Goal: Task Accomplishment & Management: Manage account settings

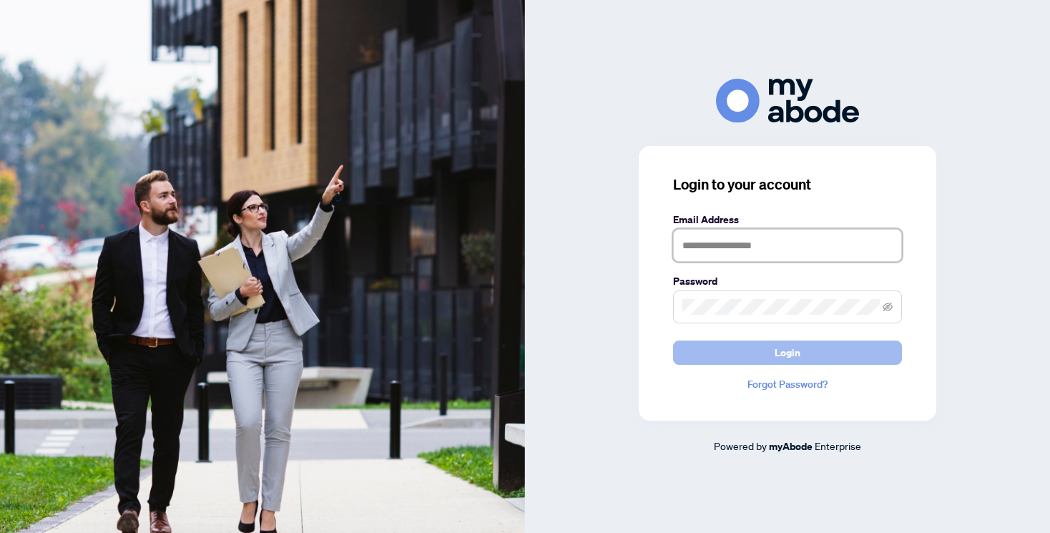
type input "**********"
click at [777, 357] on span "Login" at bounding box center [787, 352] width 26 height 23
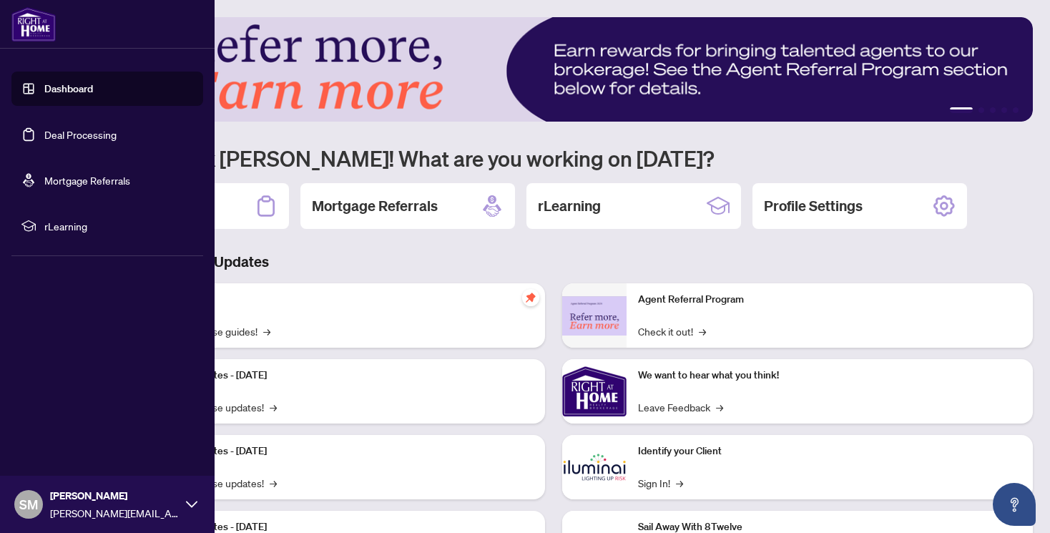
click at [93, 94] on link "Dashboard" at bounding box center [68, 88] width 49 height 13
click at [94, 139] on link "Deal Processing" at bounding box center [80, 134] width 72 height 13
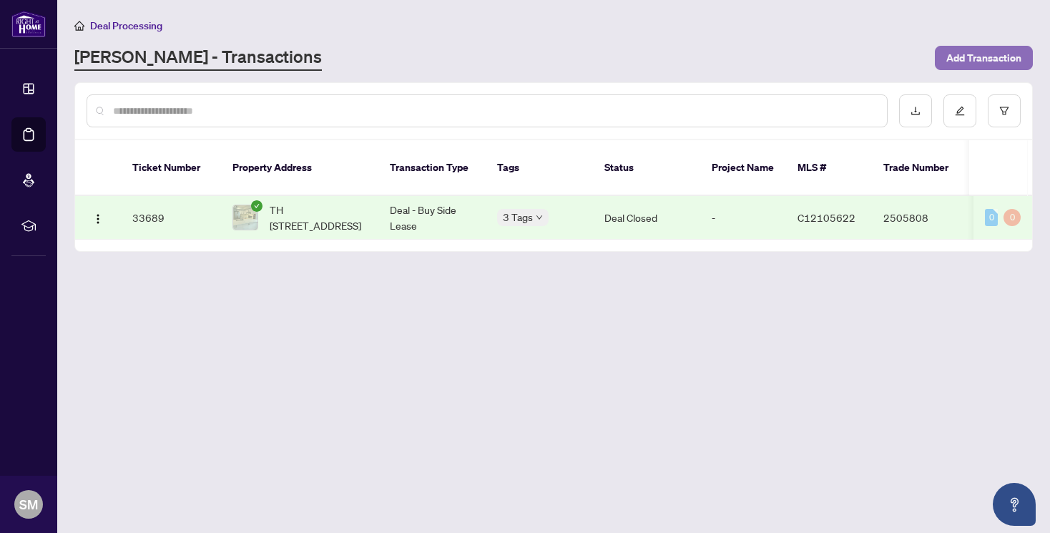
click at [1004, 57] on span "Add Transaction" at bounding box center [983, 57] width 75 height 23
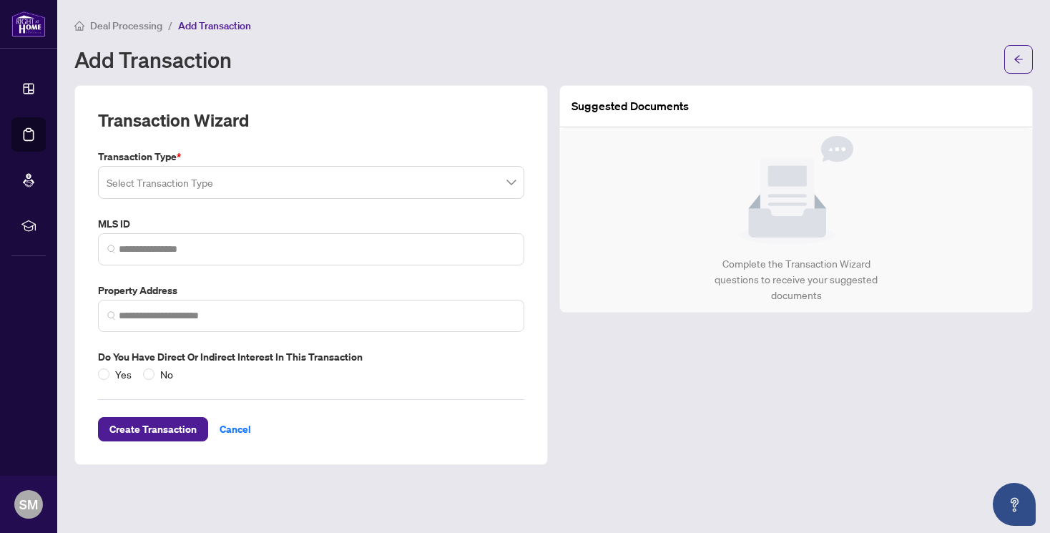
click at [229, 190] on input "search" at bounding box center [305, 184] width 396 height 31
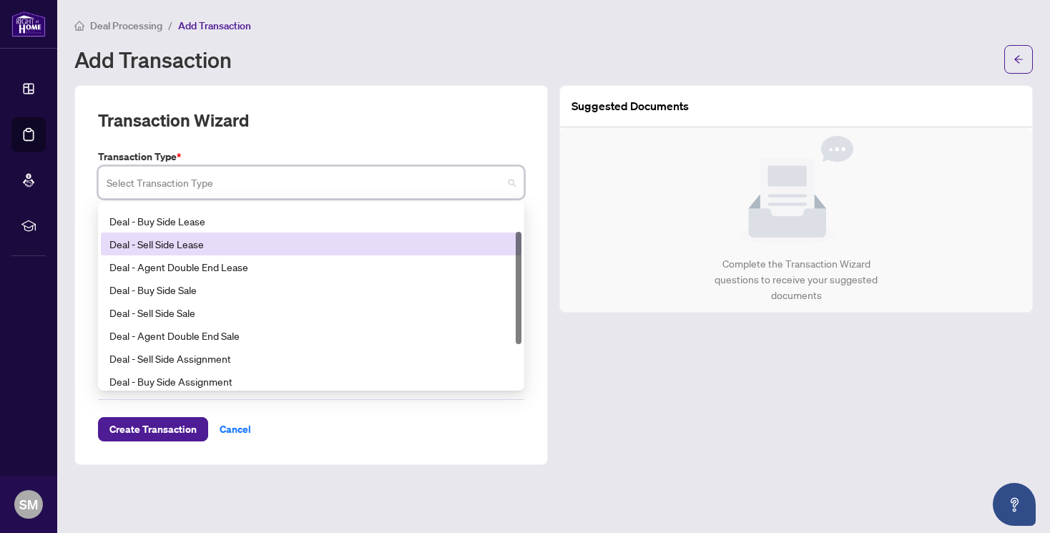
scroll to position [49, 0]
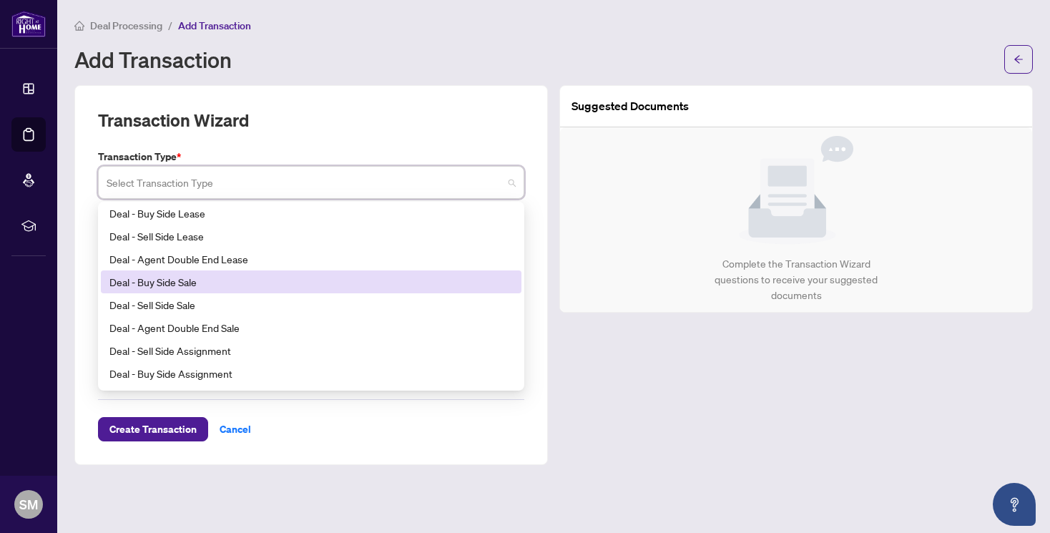
click at [206, 279] on div "Deal - Buy Side Sale" at bounding box center [310, 282] width 403 height 16
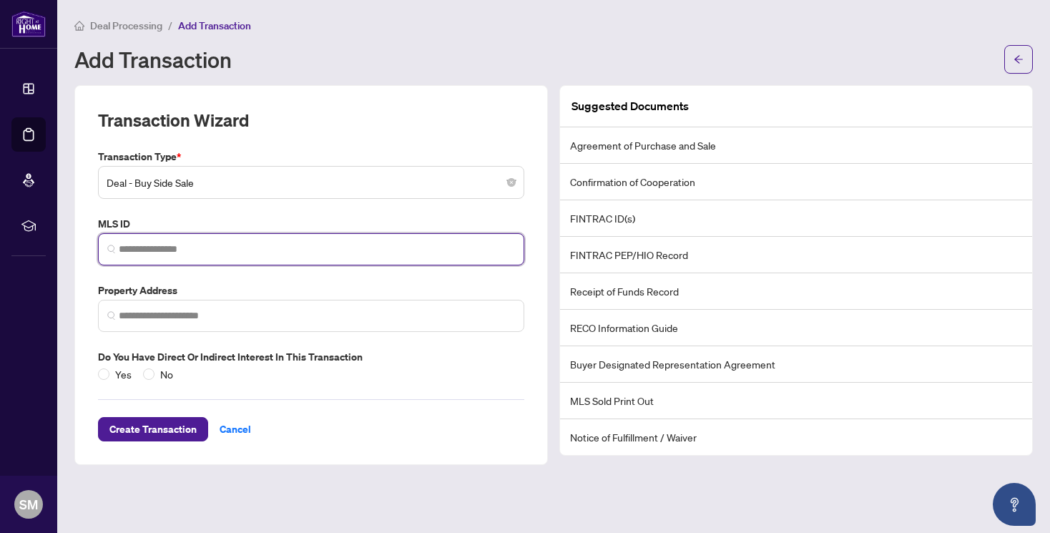
click at [178, 255] on input "search" at bounding box center [317, 249] width 396 height 15
paste input "*********"
type input "*********"
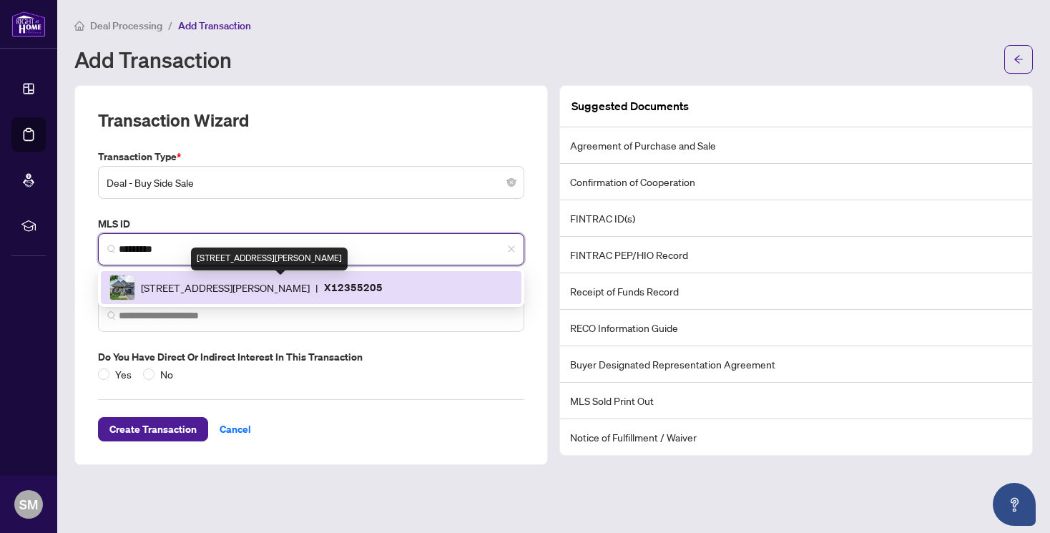
click at [239, 289] on span "[STREET_ADDRESS][PERSON_NAME]" at bounding box center [225, 288] width 169 height 16
type input "**********"
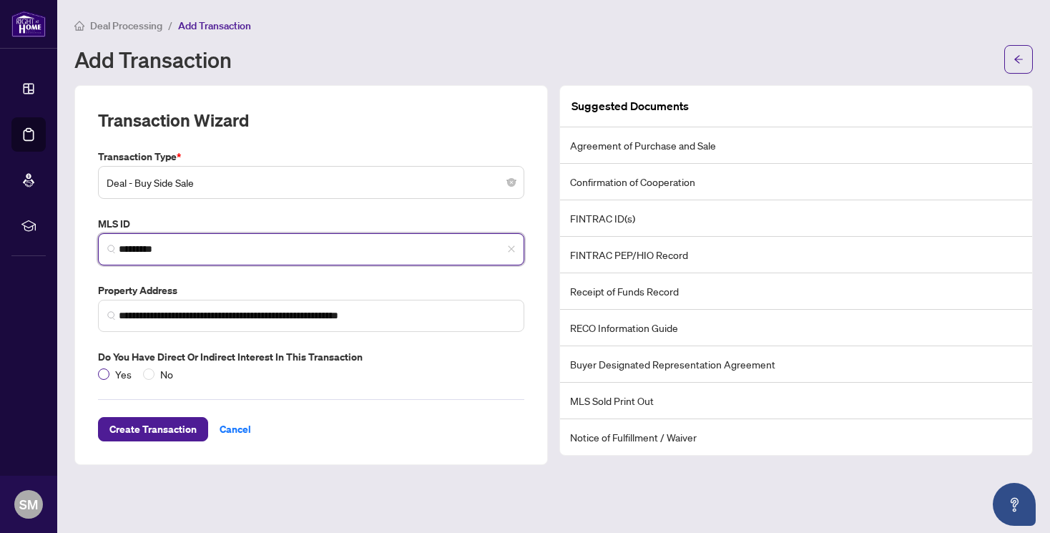
type input "*********"
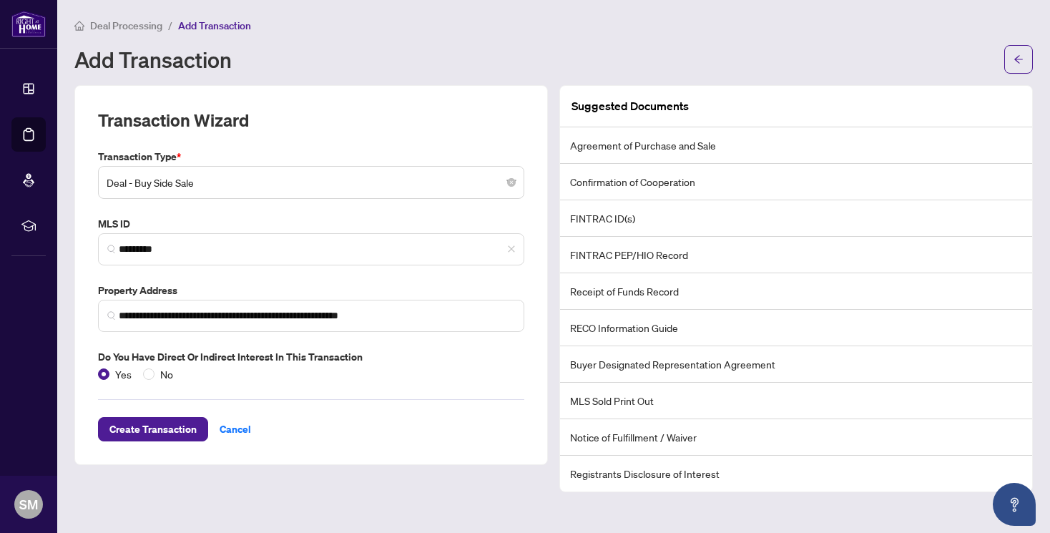
click at [712, 154] on li "Agreement of Purchase and Sale" at bounding box center [796, 145] width 472 height 36
click at [707, 149] on li "Agreement of Purchase and Sale" at bounding box center [796, 145] width 472 height 36
click at [157, 428] on span "Create Transaction" at bounding box center [152, 429] width 87 height 23
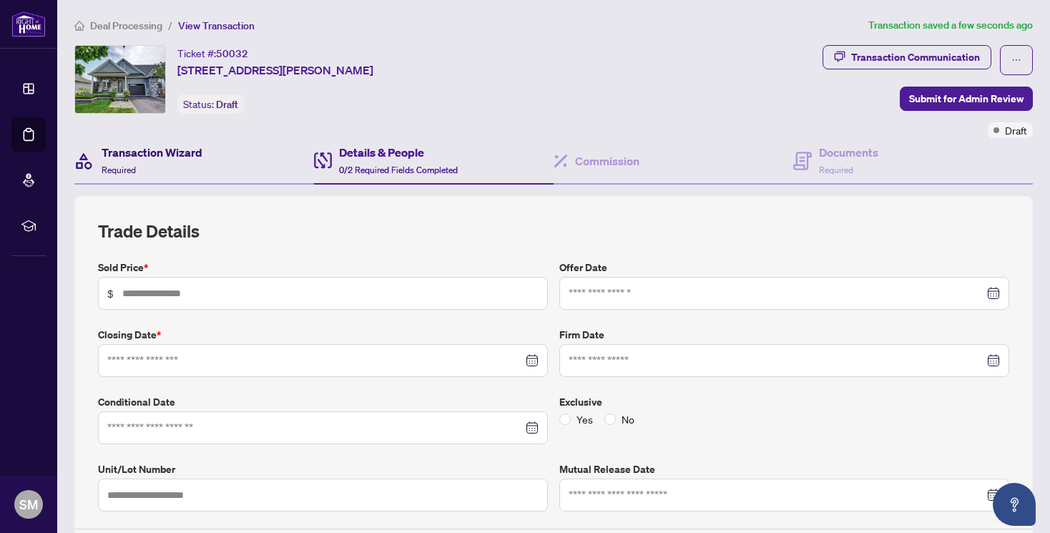
click at [162, 162] on div "Transaction Wizard Required" at bounding box center [152, 161] width 101 height 34
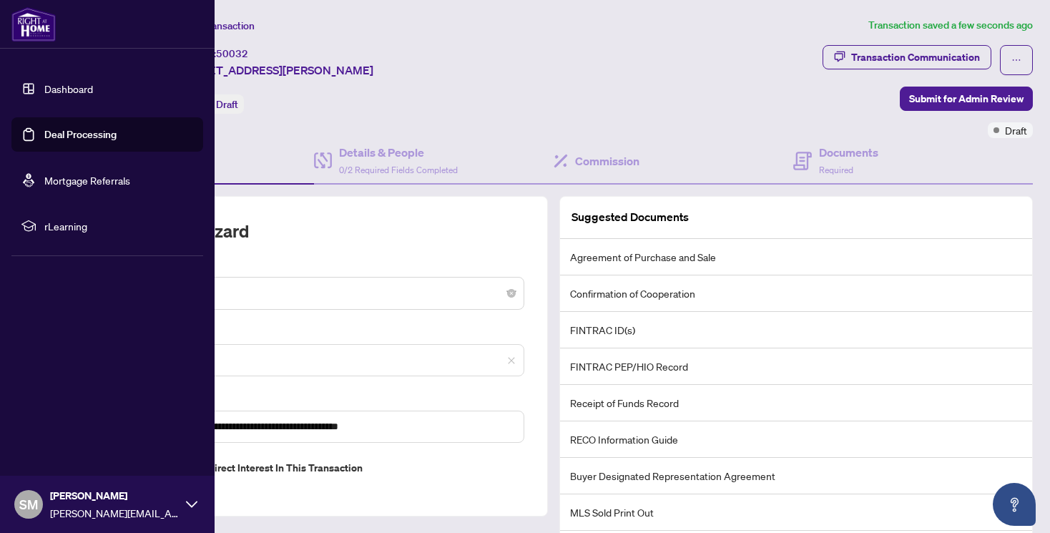
click at [52, 87] on link "Dashboard" at bounding box center [68, 88] width 49 height 13
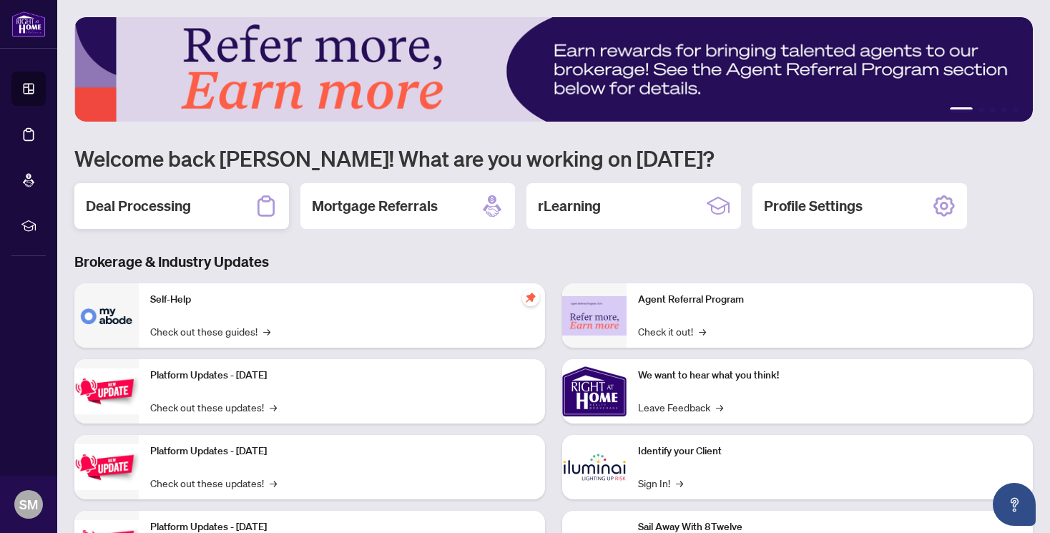
click at [194, 216] on div "Deal Processing" at bounding box center [181, 206] width 215 height 46
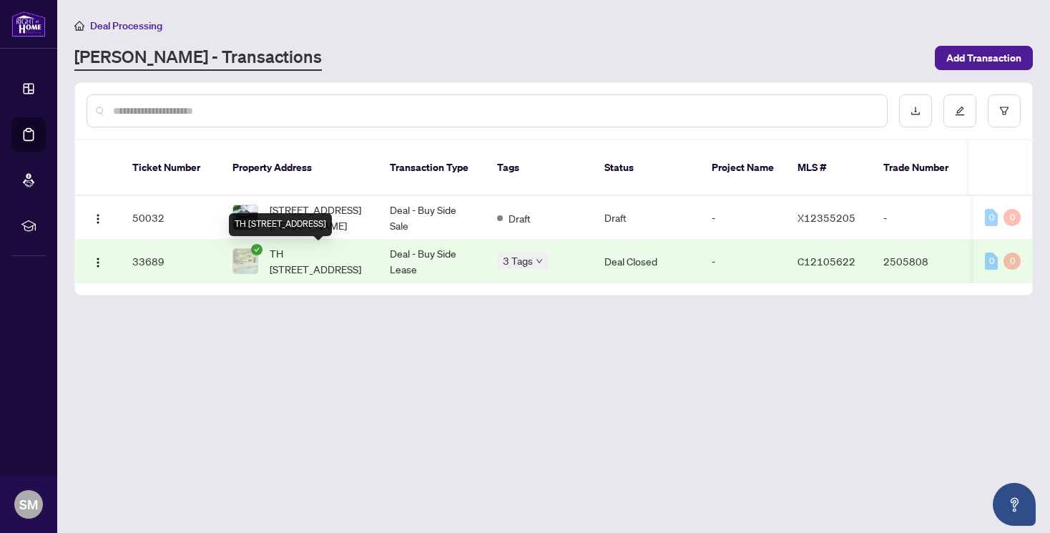
click at [312, 258] on span "TH [STREET_ADDRESS]" at bounding box center [318, 260] width 97 height 31
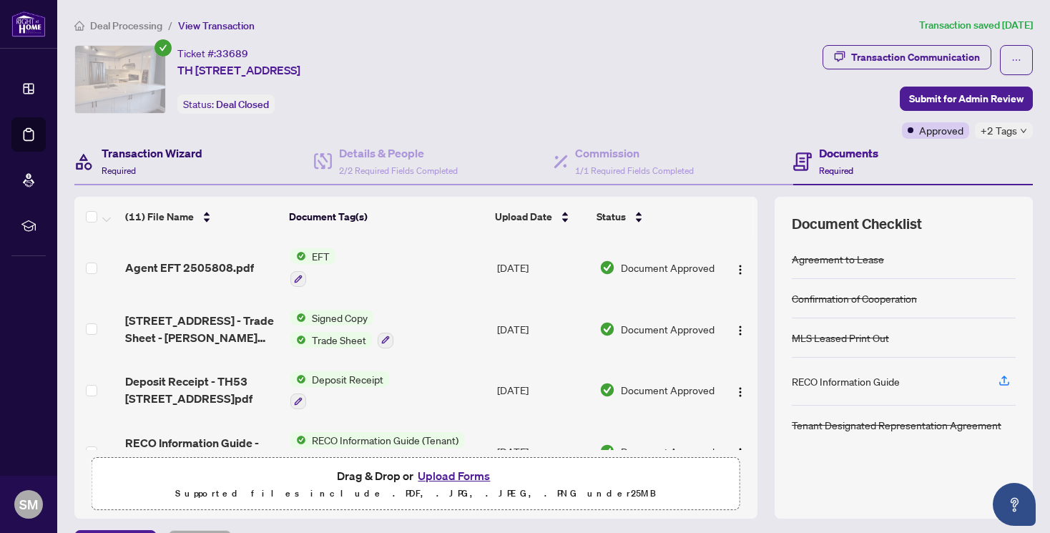
click at [194, 176] on div "Transaction Wizard Required" at bounding box center [152, 161] width 101 height 34
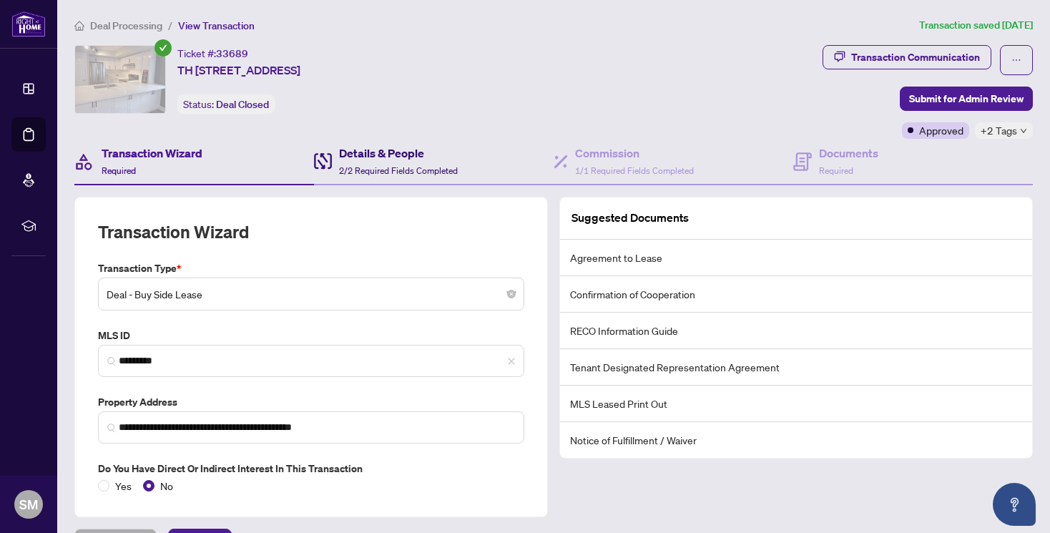
click at [358, 165] on span "2/2 Required Fields Completed" at bounding box center [398, 170] width 119 height 11
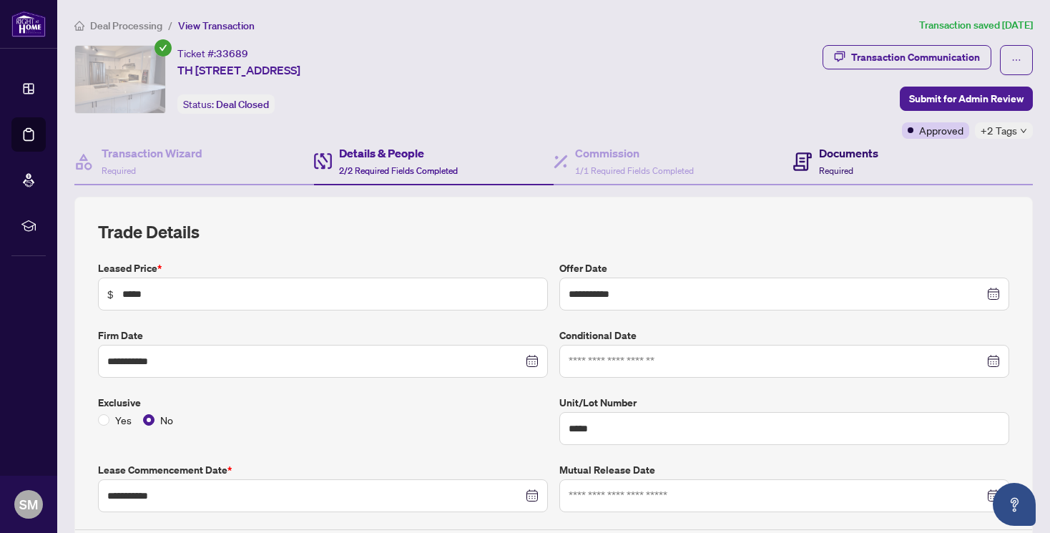
click at [819, 156] on h4 "Documents" at bounding box center [848, 152] width 59 height 17
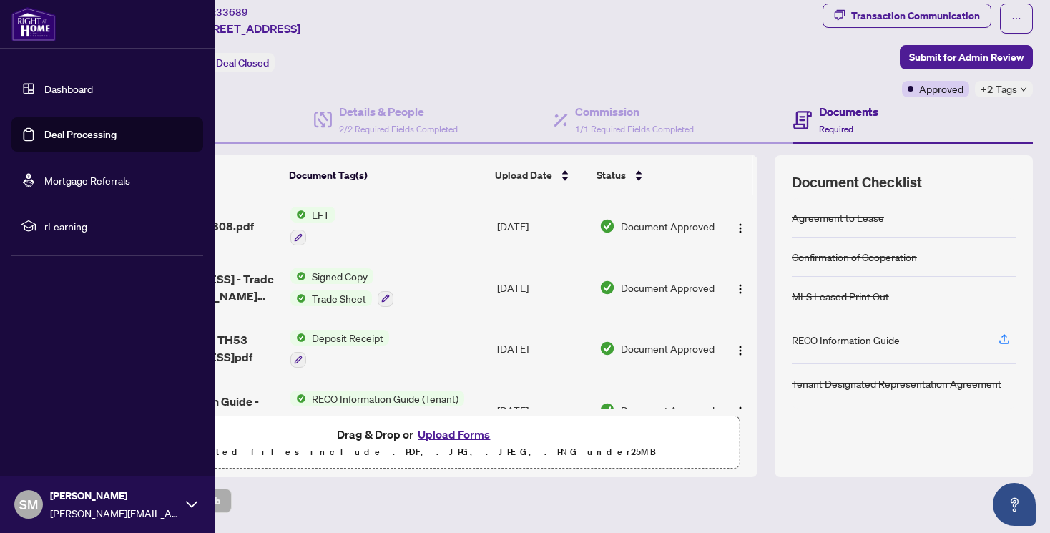
click at [65, 87] on link "Dashboard" at bounding box center [68, 88] width 49 height 13
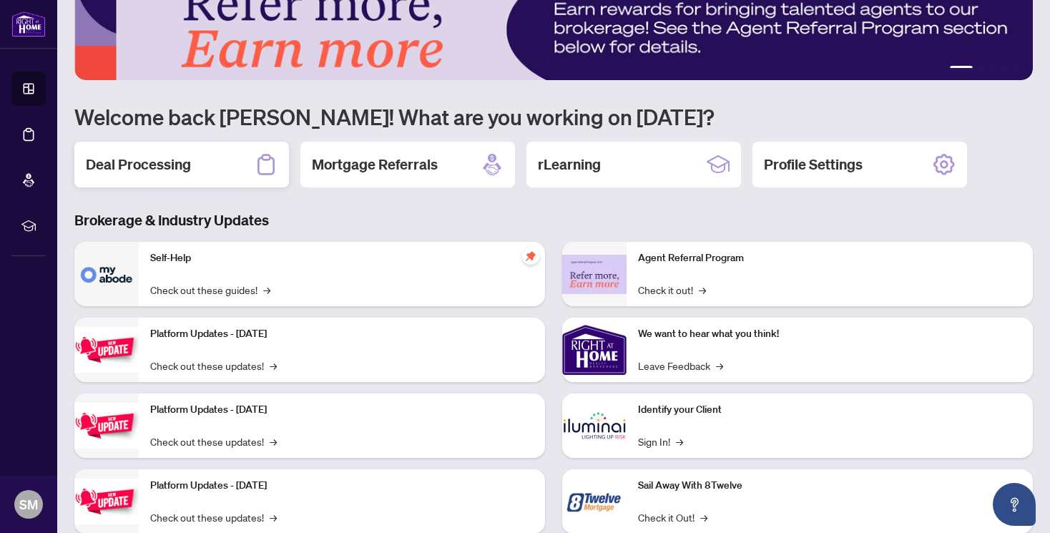
click at [132, 167] on h2 "Deal Processing" at bounding box center [138, 164] width 105 height 20
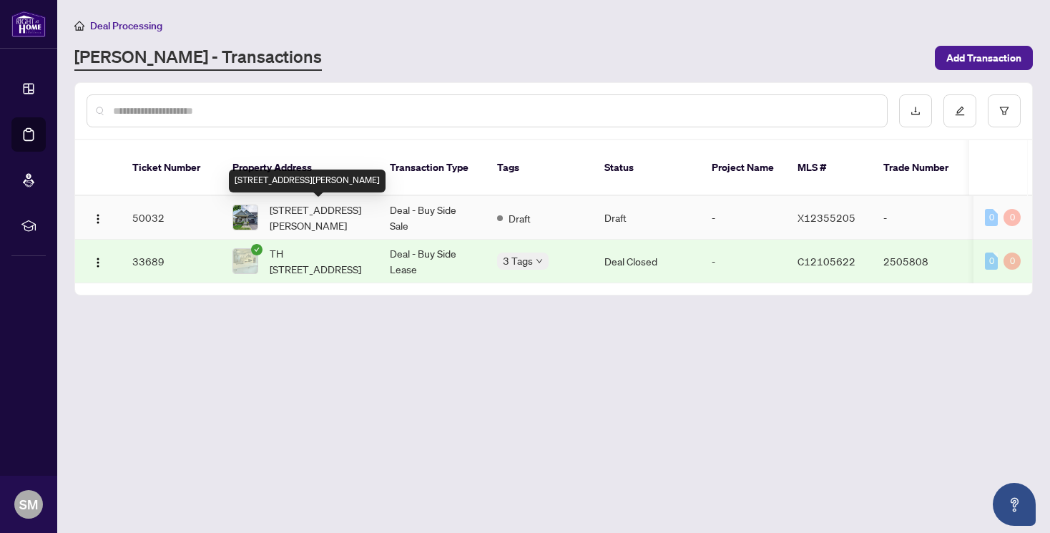
click at [303, 211] on span "[STREET_ADDRESS][PERSON_NAME]" at bounding box center [318, 217] width 97 height 31
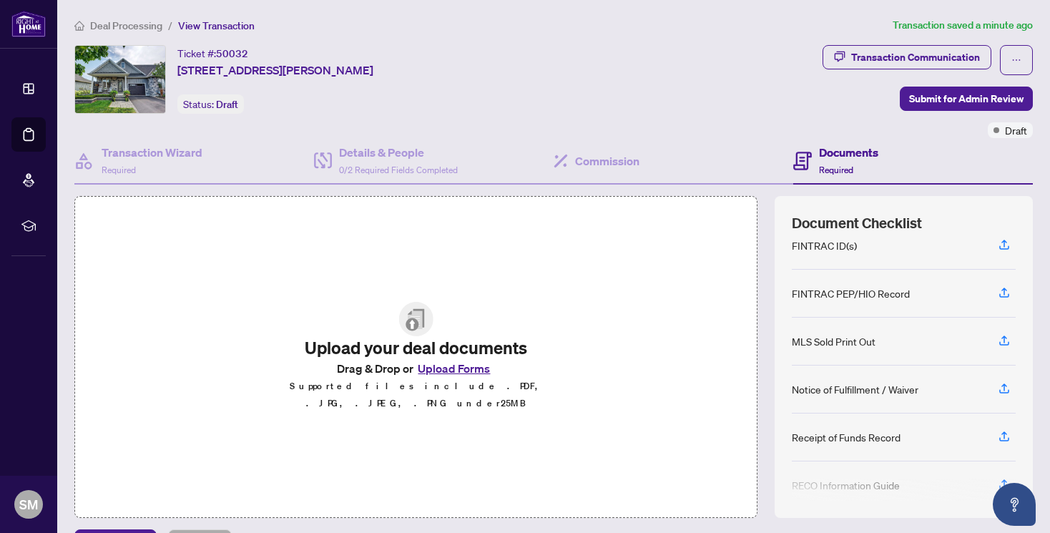
scroll to position [194, 0]
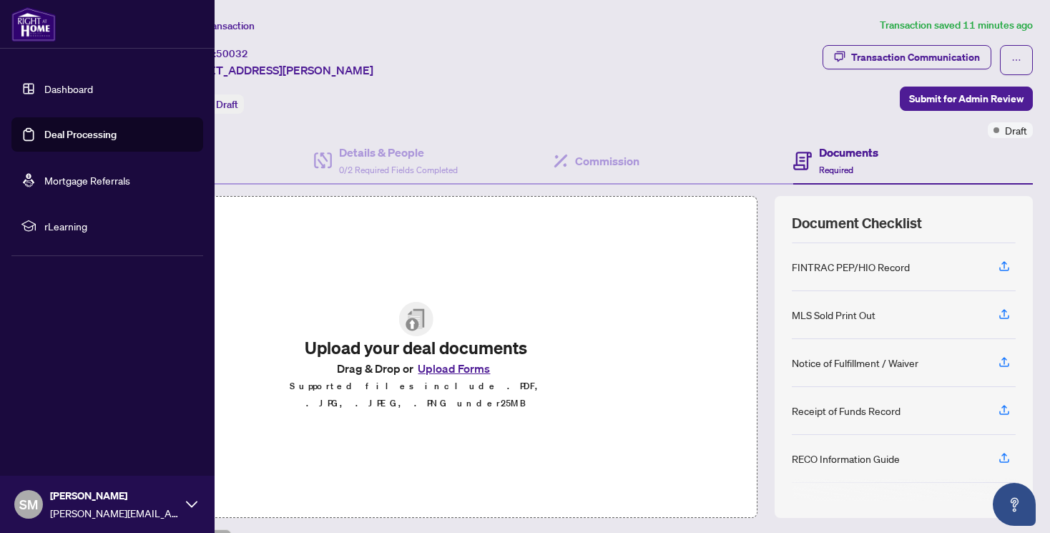
click at [61, 87] on link "Dashboard" at bounding box center [68, 88] width 49 height 13
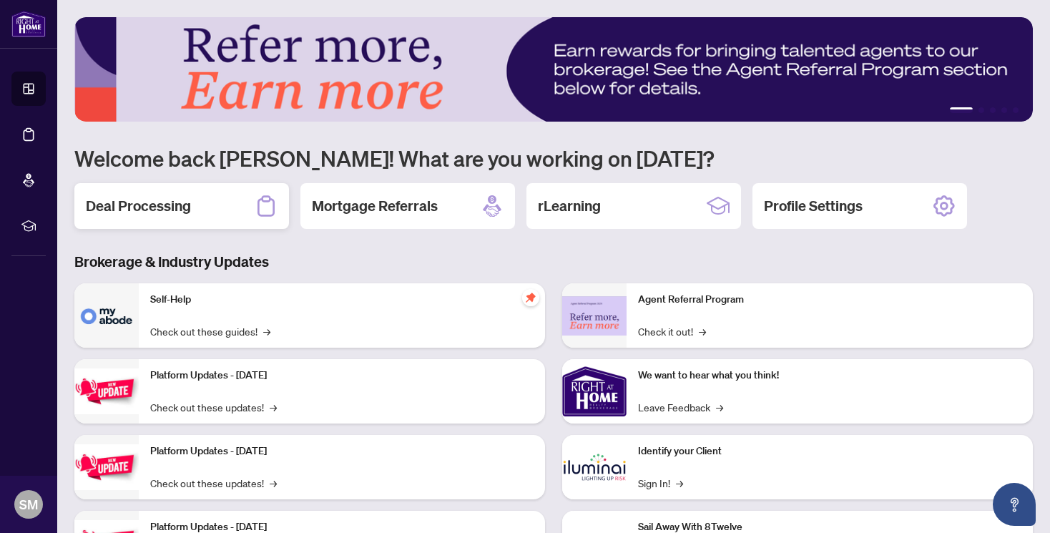
click at [179, 212] on h2 "Deal Processing" at bounding box center [138, 206] width 105 height 20
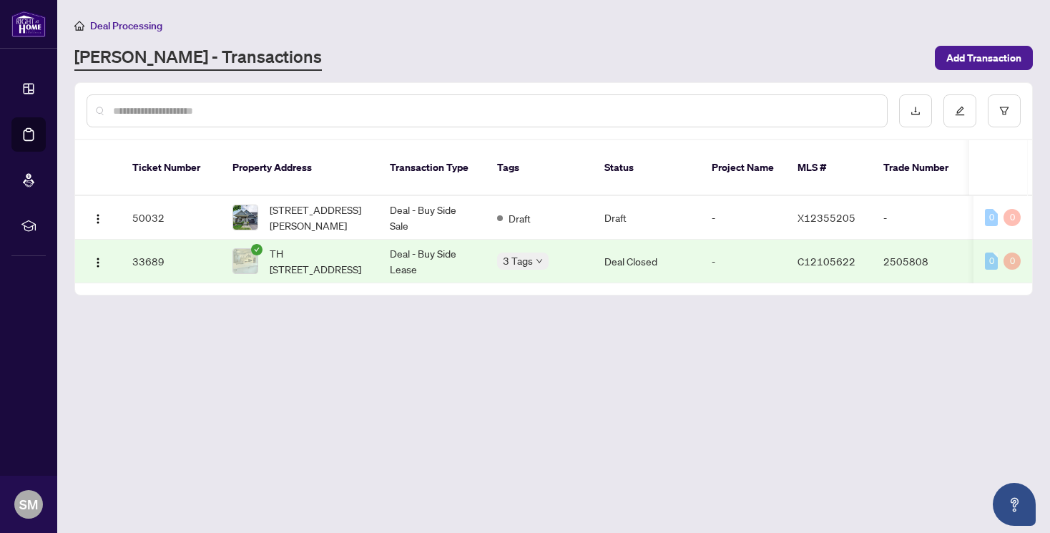
click at [325, 255] on span "TH [STREET_ADDRESS]" at bounding box center [318, 260] width 97 height 31
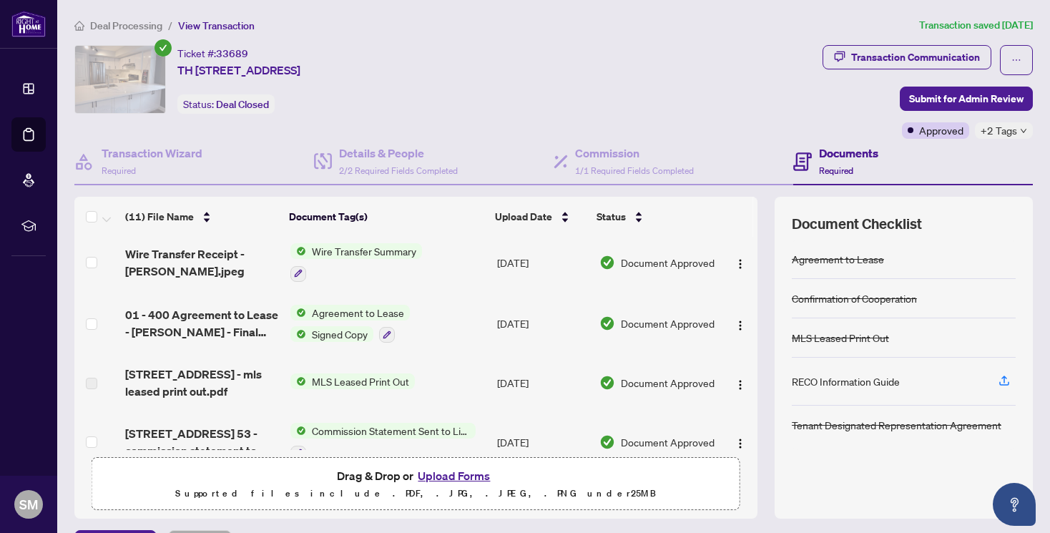
scroll to position [246, 0]
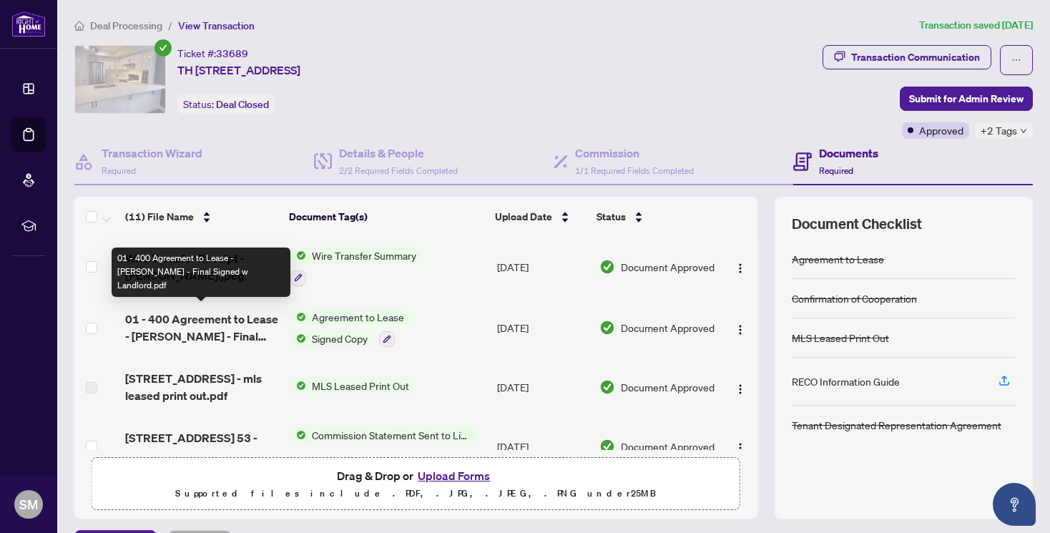
click at [180, 310] on span "01 - 400 Agreement to Lease - [PERSON_NAME] - Final Signed w Landlord.pdf" at bounding box center [202, 327] width 154 height 34
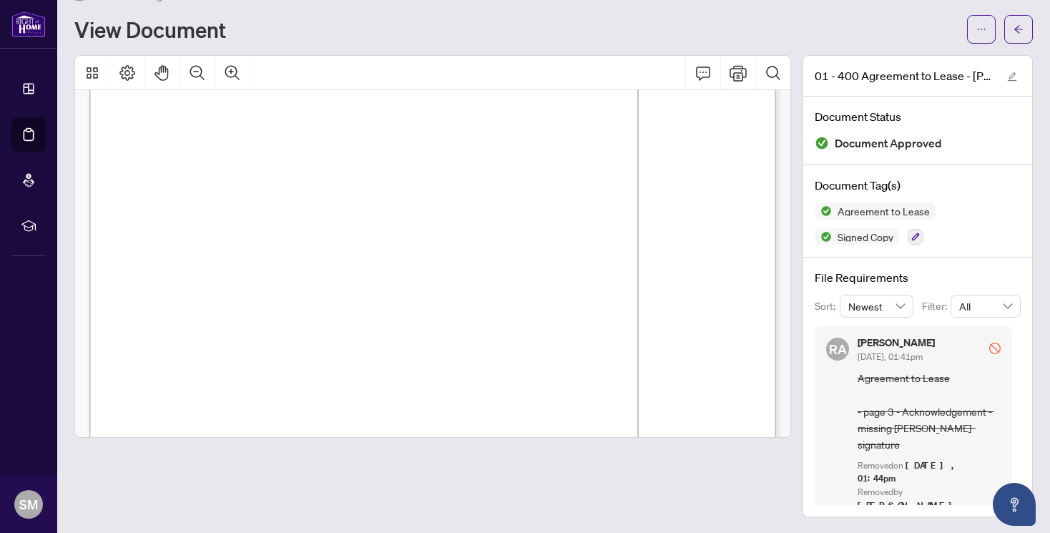
scroll to position [1074, 0]
click at [1013, 27] on icon "arrow-left" at bounding box center [1018, 29] width 10 height 10
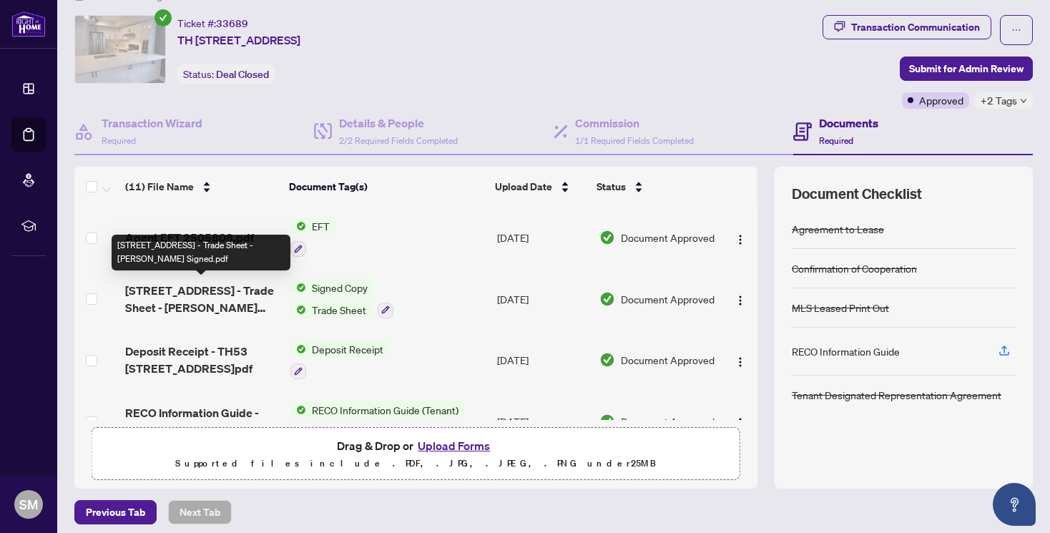
click at [179, 301] on span "[STREET_ADDRESS] - Trade Sheet - [PERSON_NAME] Signed.pdf" at bounding box center [202, 299] width 154 height 34
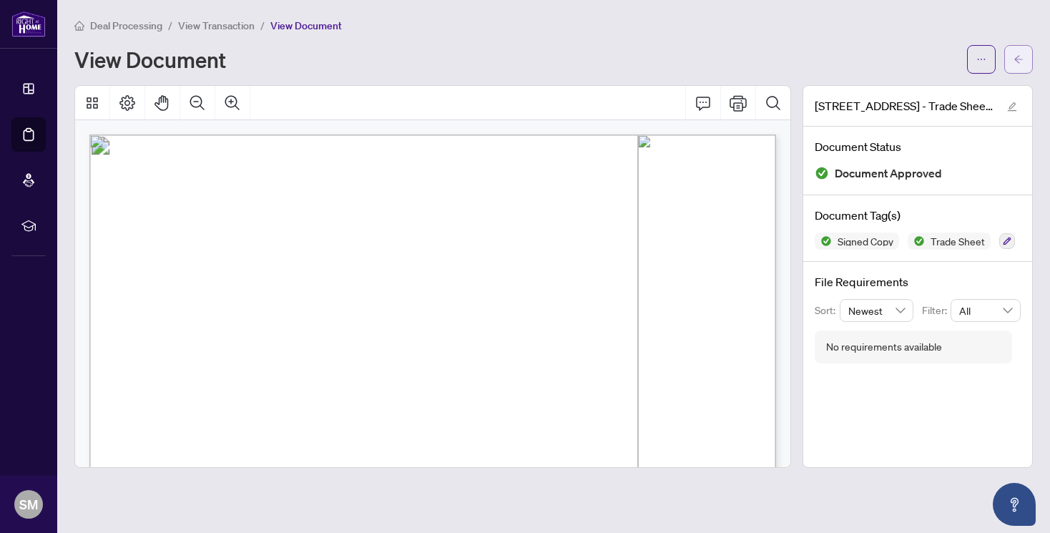
click at [1023, 59] on icon "arrow-left" at bounding box center [1018, 59] width 10 height 10
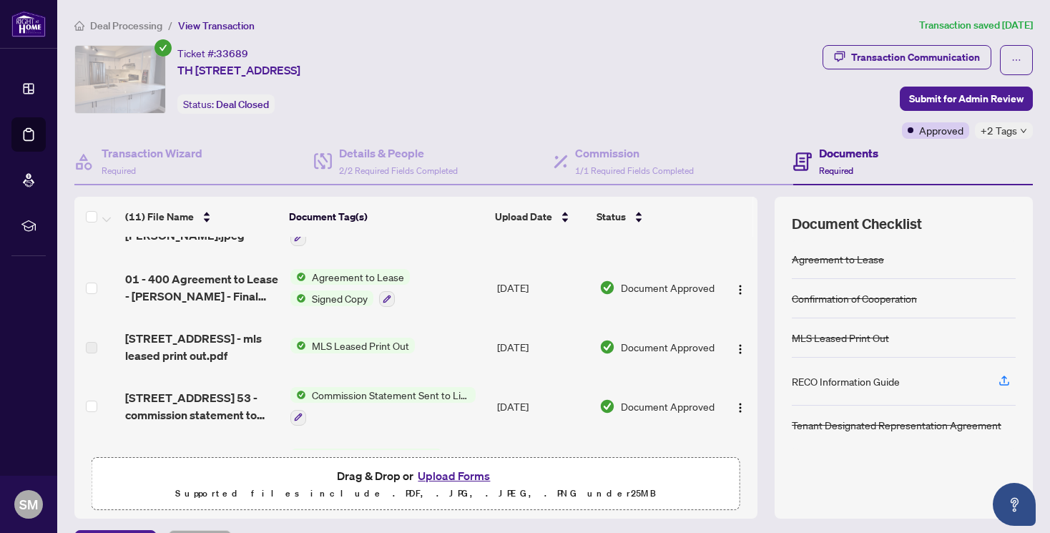
scroll to position [287, 0]
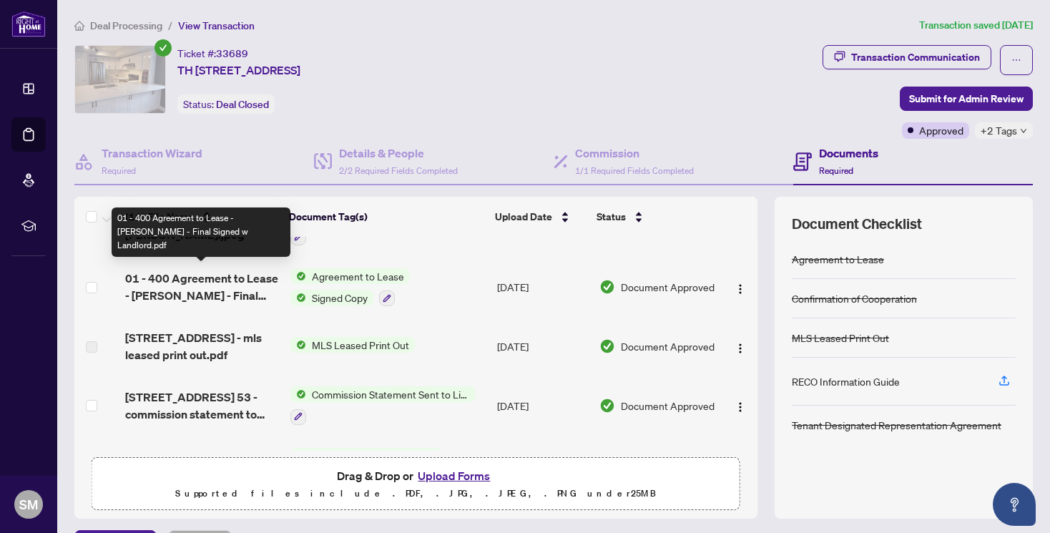
click at [202, 283] on span "01 - 400 Agreement to Lease - [PERSON_NAME] - Final Signed w Landlord.pdf" at bounding box center [202, 287] width 154 height 34
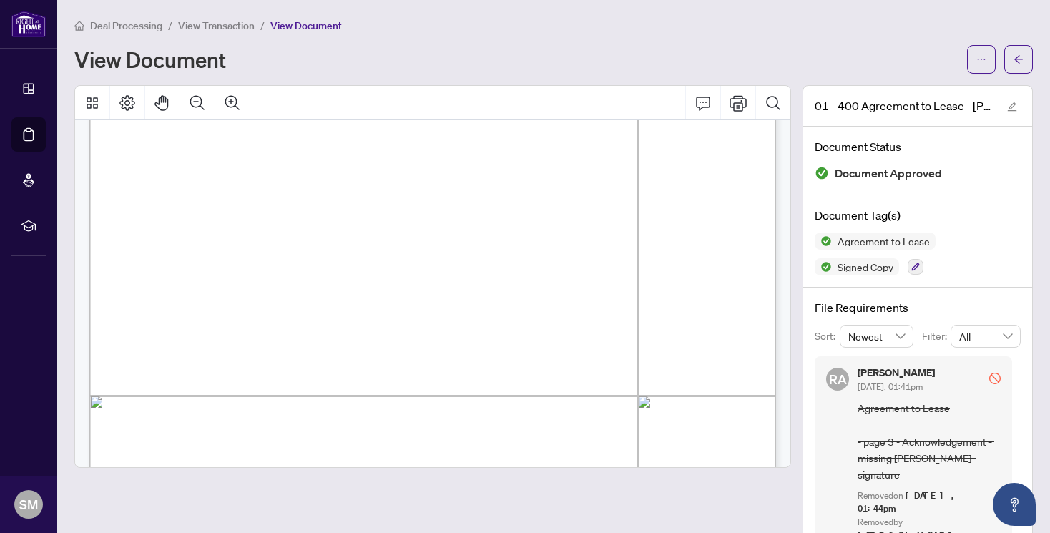
scroll to position [1278, 0]
click at [1015, 64] on span "button" at bounding box center [1018, 59] width 10 height 23
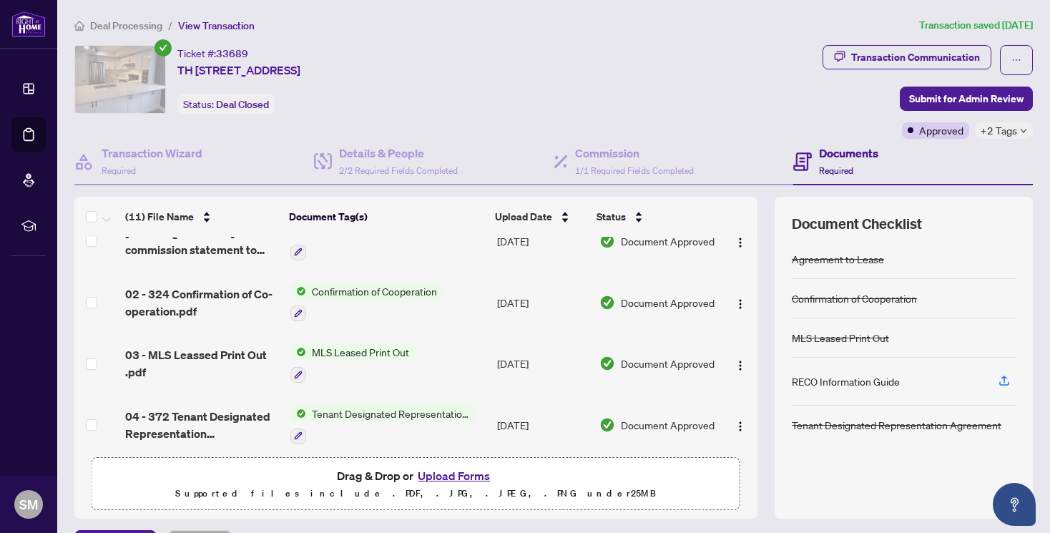
scroll to position [455, 0]
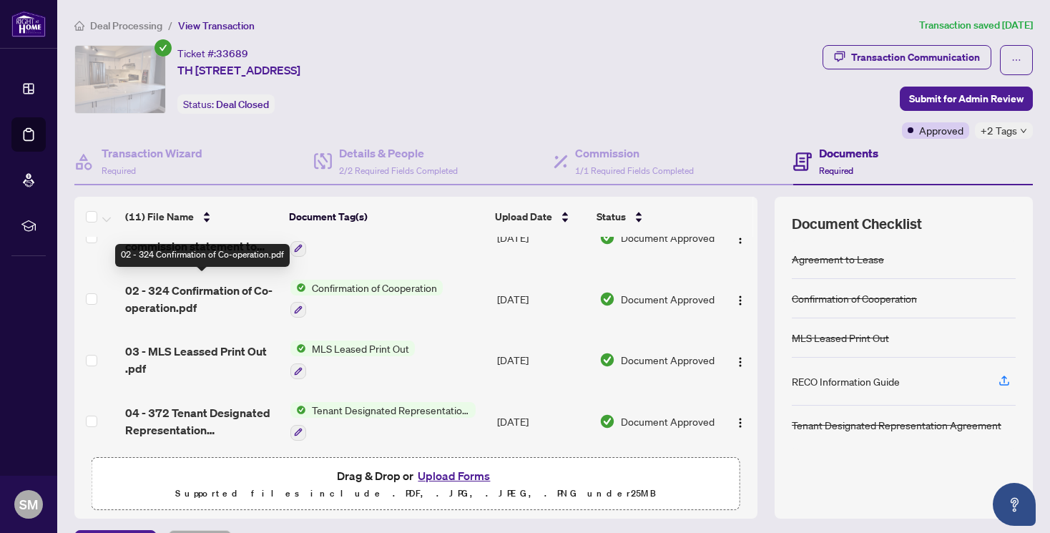
click at [182, 294] on span "02 - 324 Confirmation of Co-operation.pdf" at bounding box center [202, 299] width 154 height 34
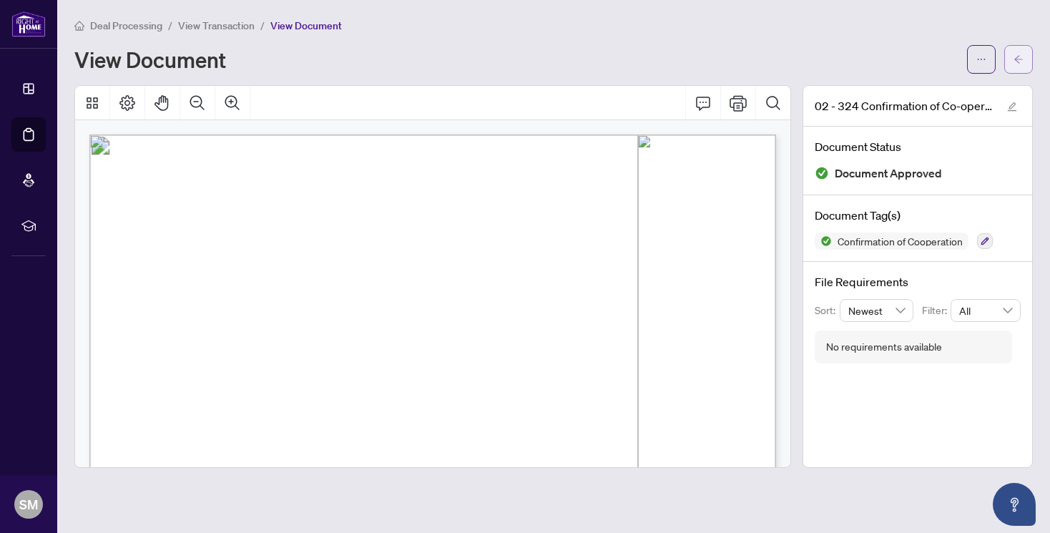
click at [1018, 51] on span "button" at bounding box center [1018, 59] width 10 height 23
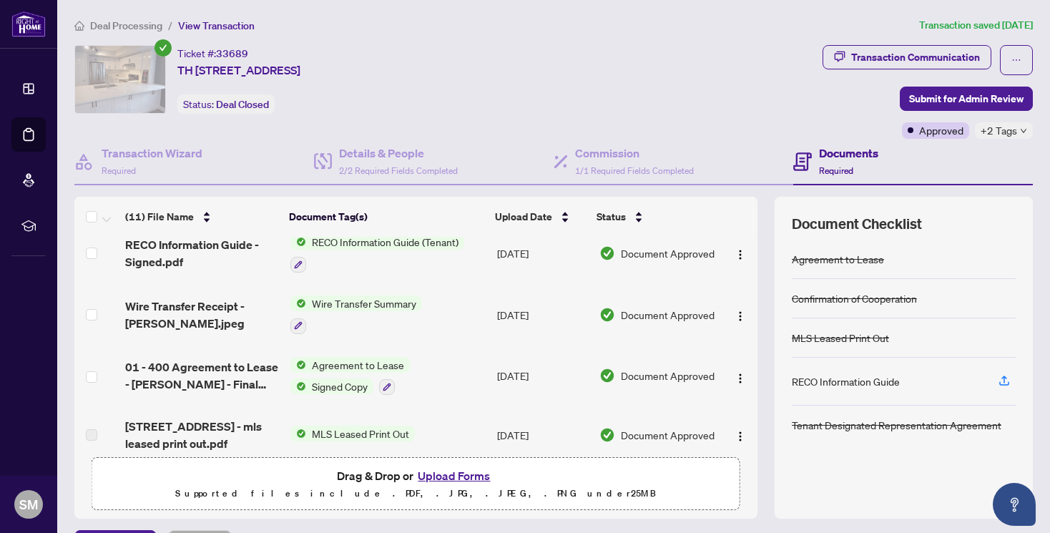
scroll to position [213, 0]
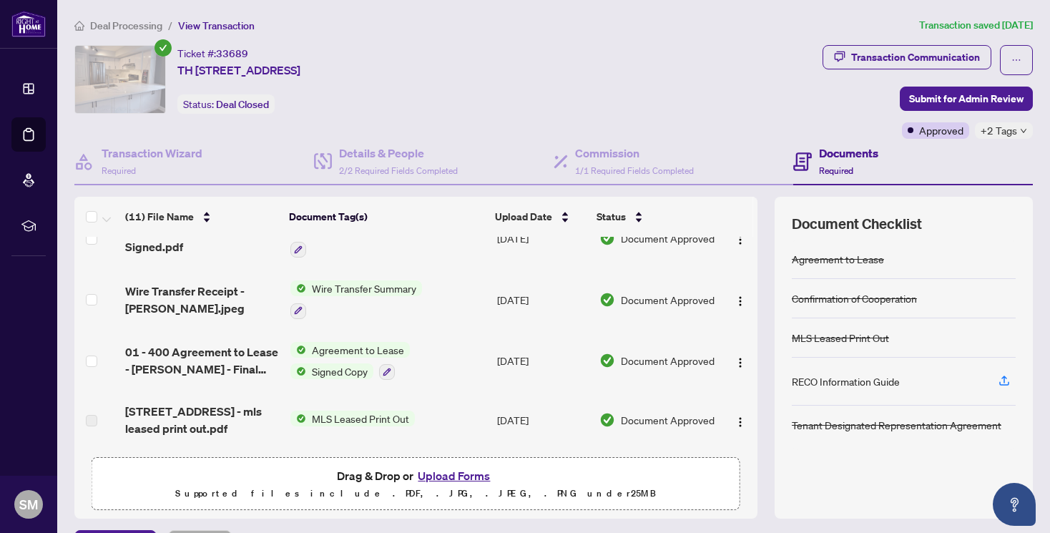
click at [207, 363] on span "01 - 400 Agreement to Lease - [PERSON_NAME] - Final Signed w Landlord.pdf" at bounding box center [202, 360] width 154 height 34
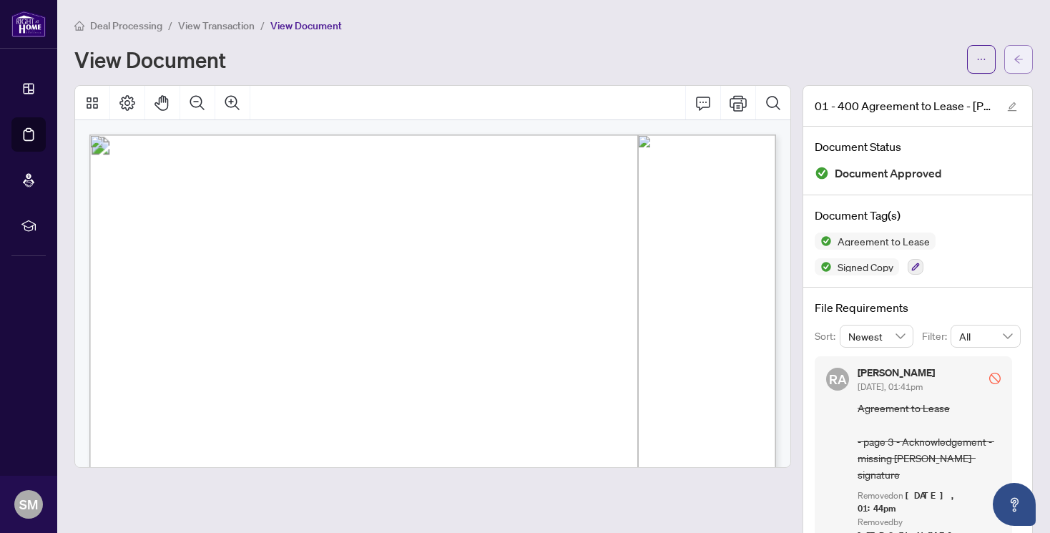
click at [1023, 62] on button "button" at bounding box center [1018, 59] width 29 height 29
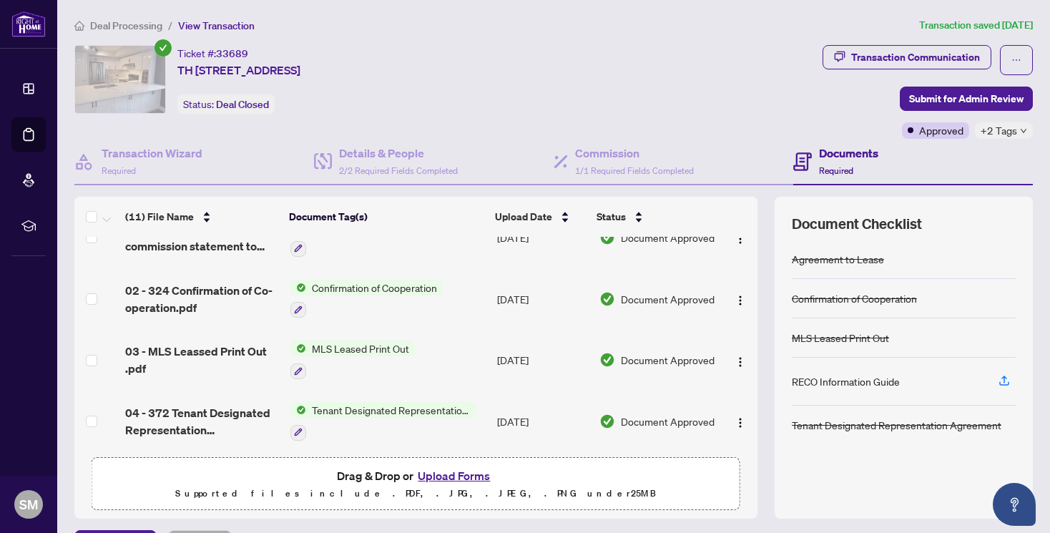
scroll to position [87, 0]
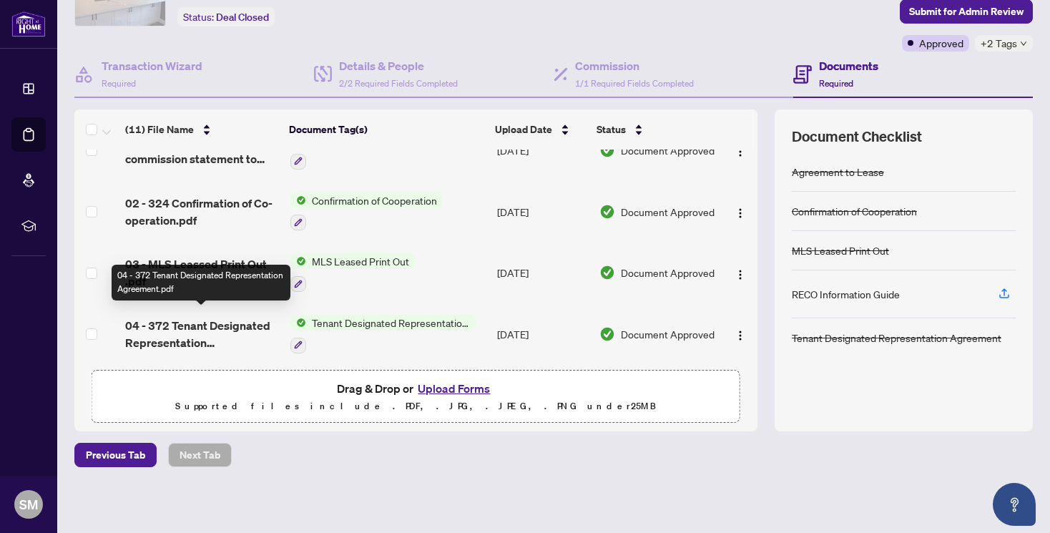
click at [159, 331] on span "04 - 372 Tenant Designated Representation Agreement.pdf" at bounding box center [202, 334] width 154 height 34
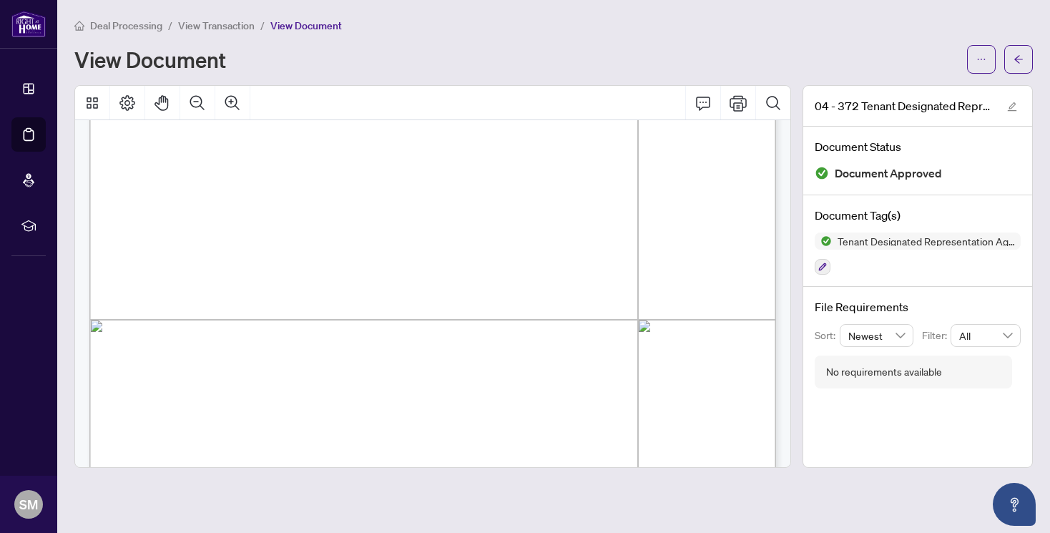
scroll to position [372, 0]
click at [1017, 64] on span "button" at bounding box center [1018, 59] width 10 height 23
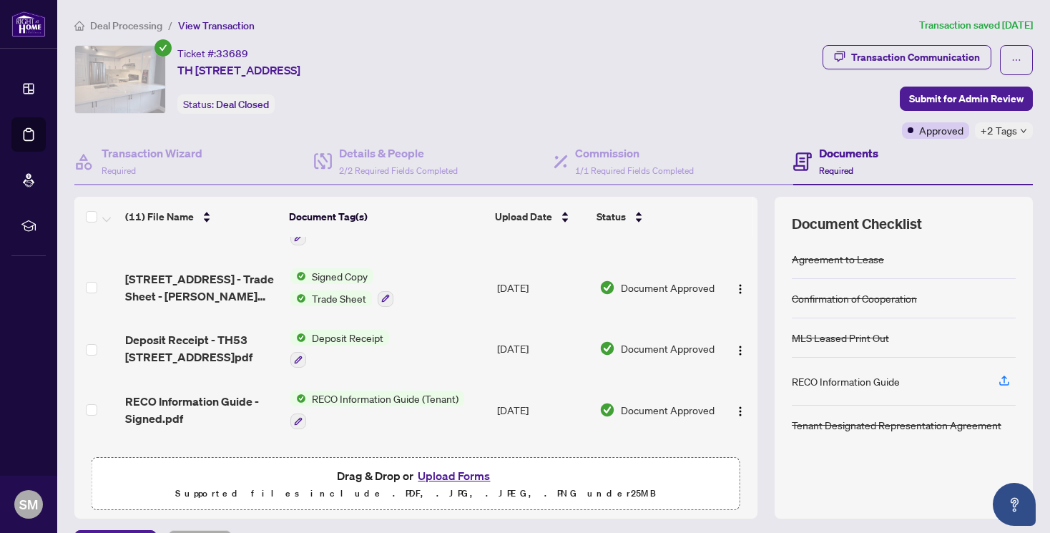
scroll to position [42, 0]
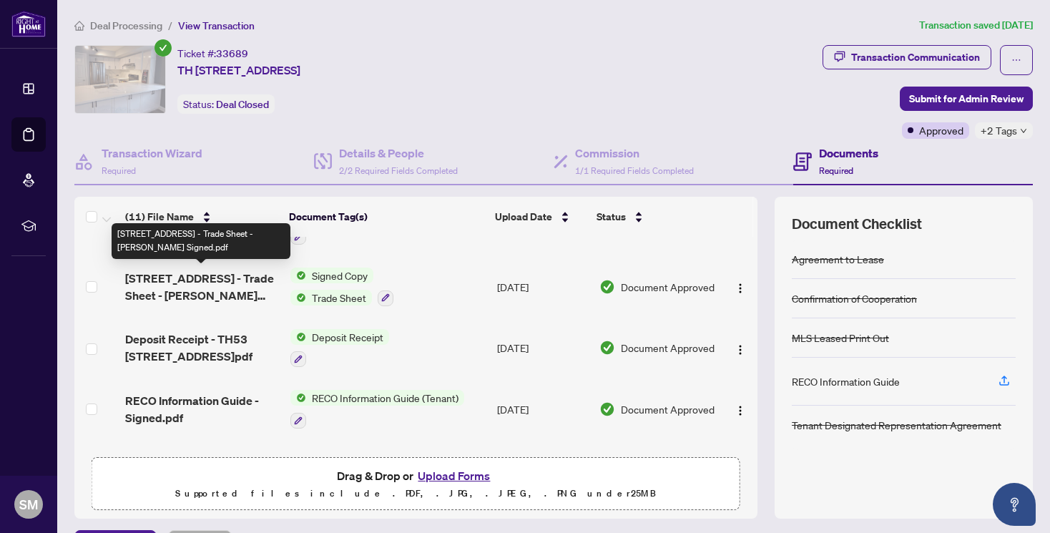
click at [174, 285] on span "[STREET_ADDRESS] - Trade Sheet - [PERSON_NAME] Signed.pdf" at bounding box center [202, 287] width 154 height 34
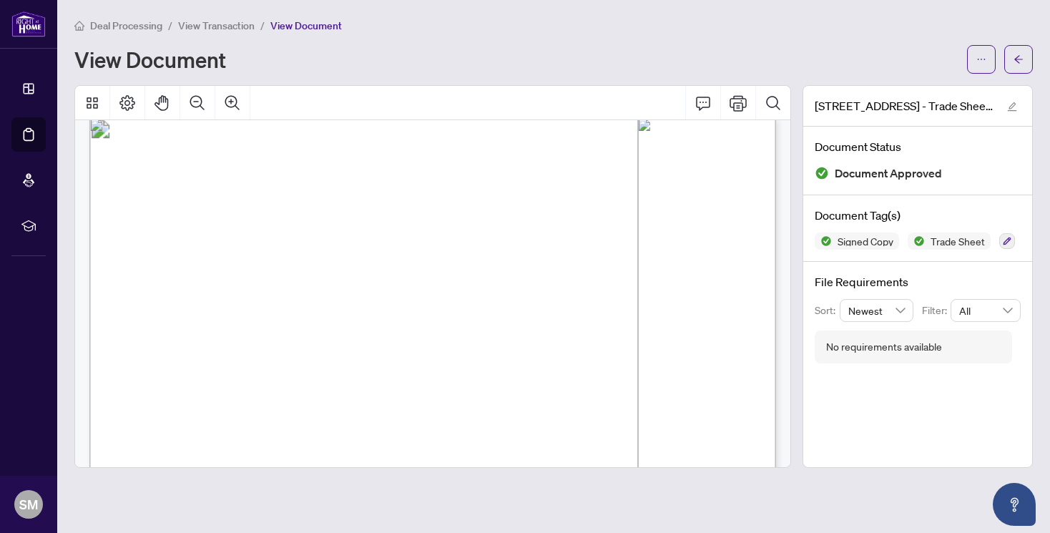
scroll to position [32, 0]
click at [1024, 64] on button "button" at bounding box center [1018, 59] width 29 height 29
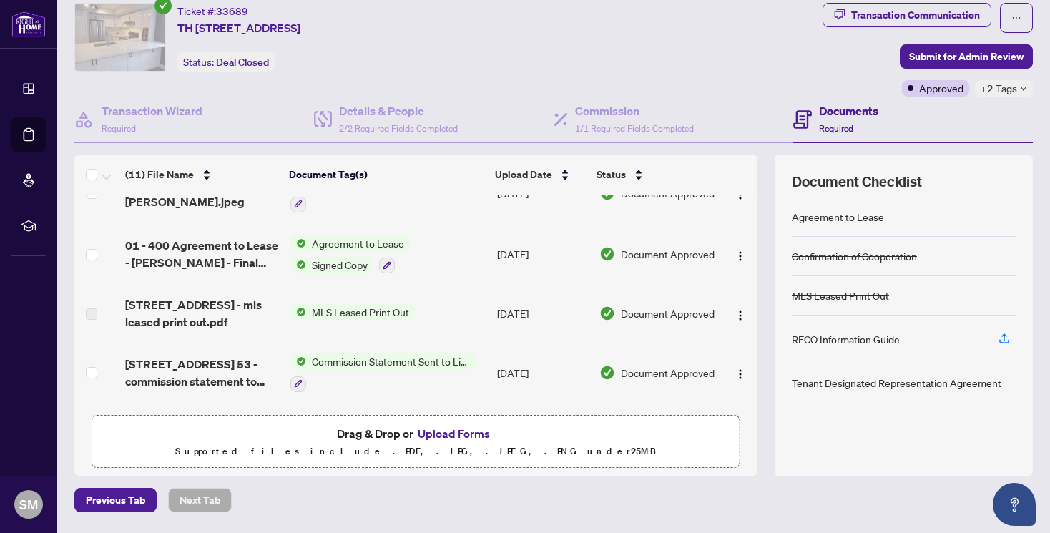
scroll to position [285, 0]
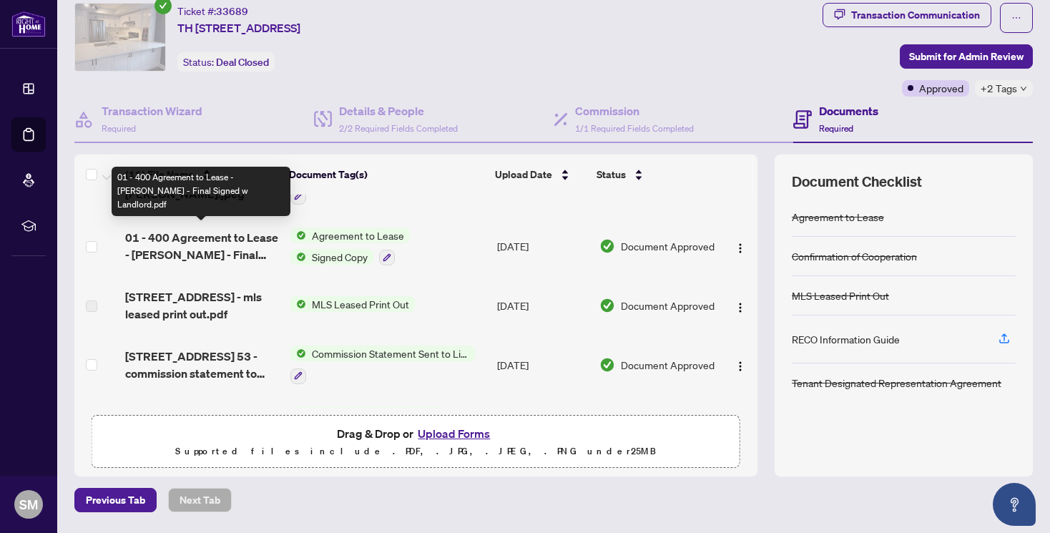
click at [212, 255] on span "01 - 400 Agreement to Lease - [PERSON_NAME] - Final Signed w Landlord.pdf" at bounding box center [202, 246] width 154 height 34
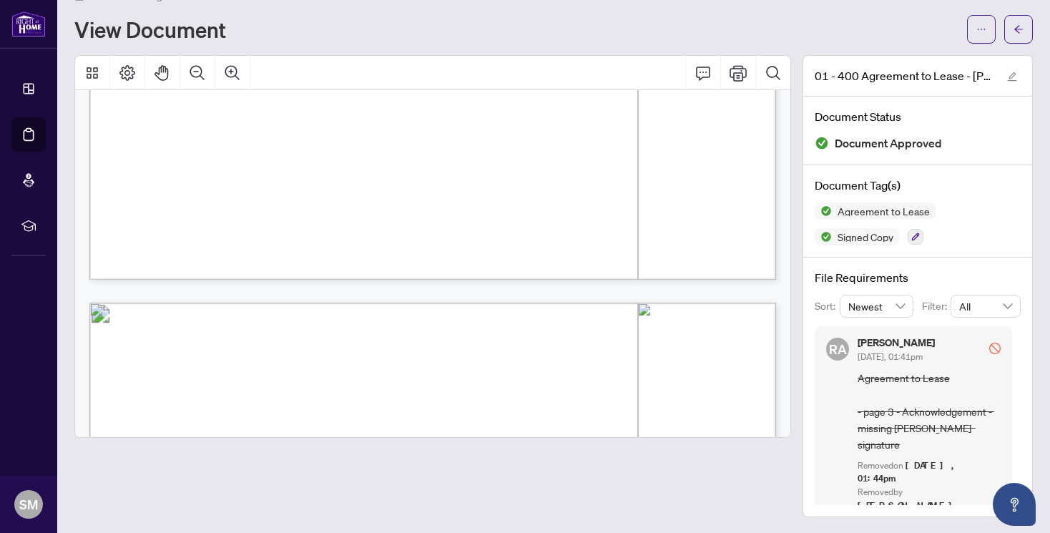
scroll to position [564, 0]
